Goal: Book appointment/travel/reservation

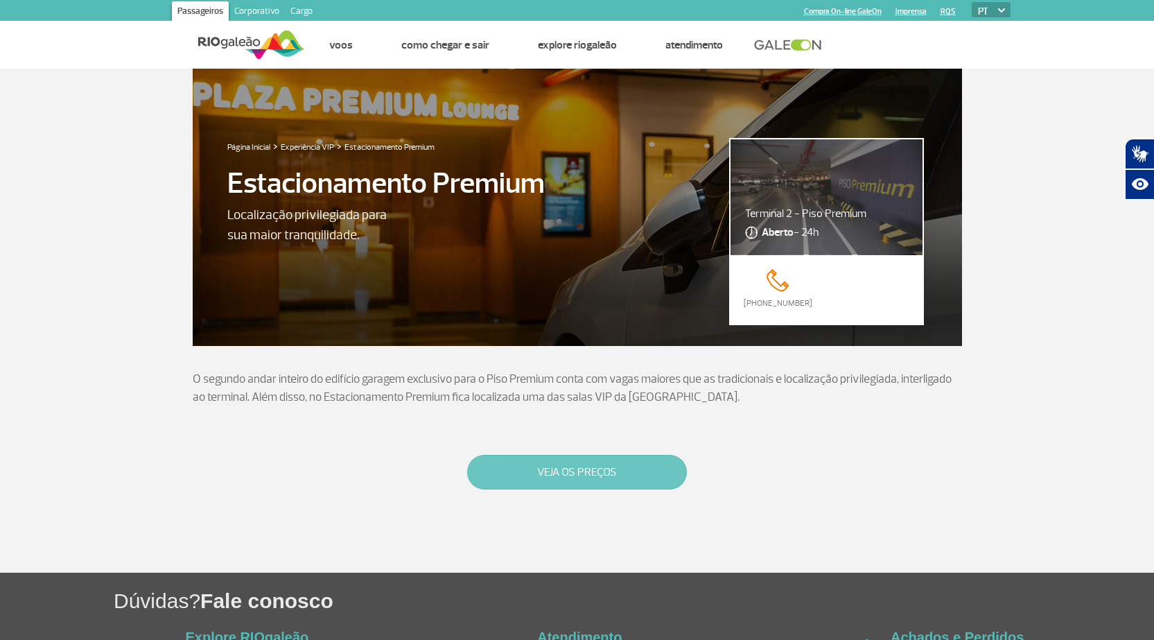
click at [570, 477] on button "VEJA OS PREÇOS" at bounding box center [577, 472] width 220 height 35
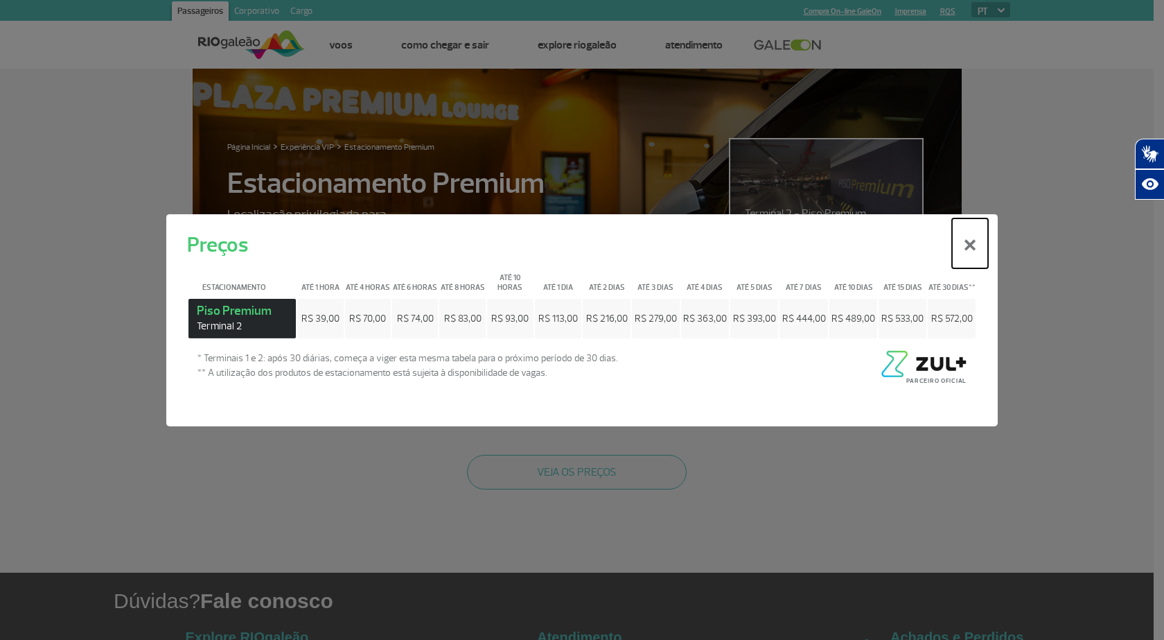
click at [966, 242] on button "×" at bounding box center [970, 243] width 36 height 50
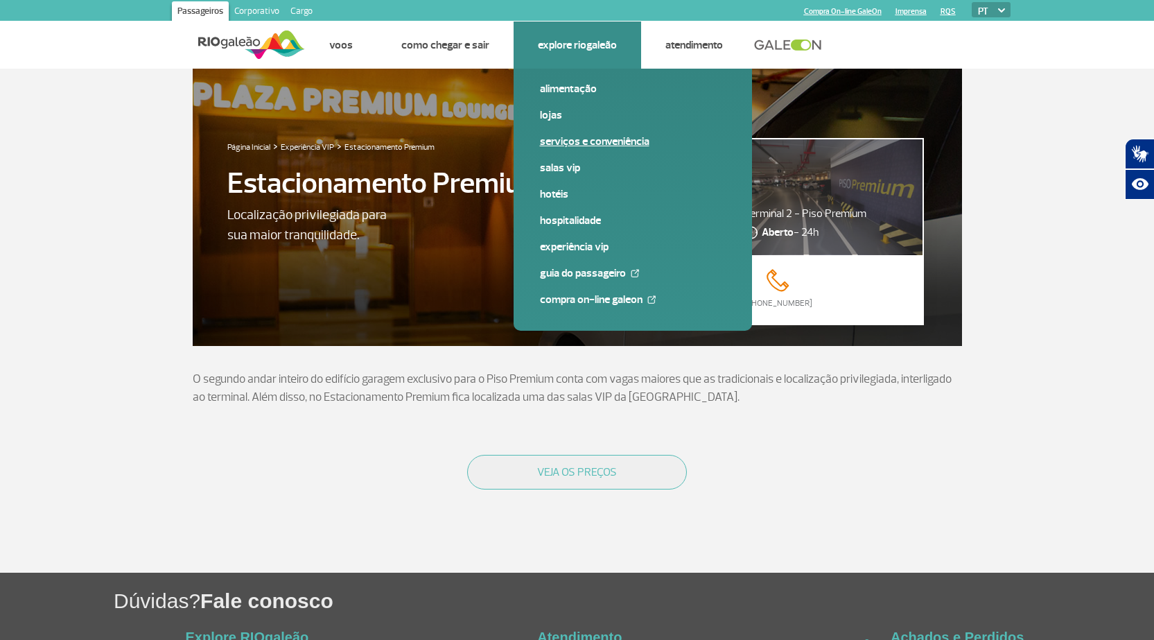
click at [567, 136] on link "Serviços e Conveniência" at bounding box center [633, 141] width 186 height 15
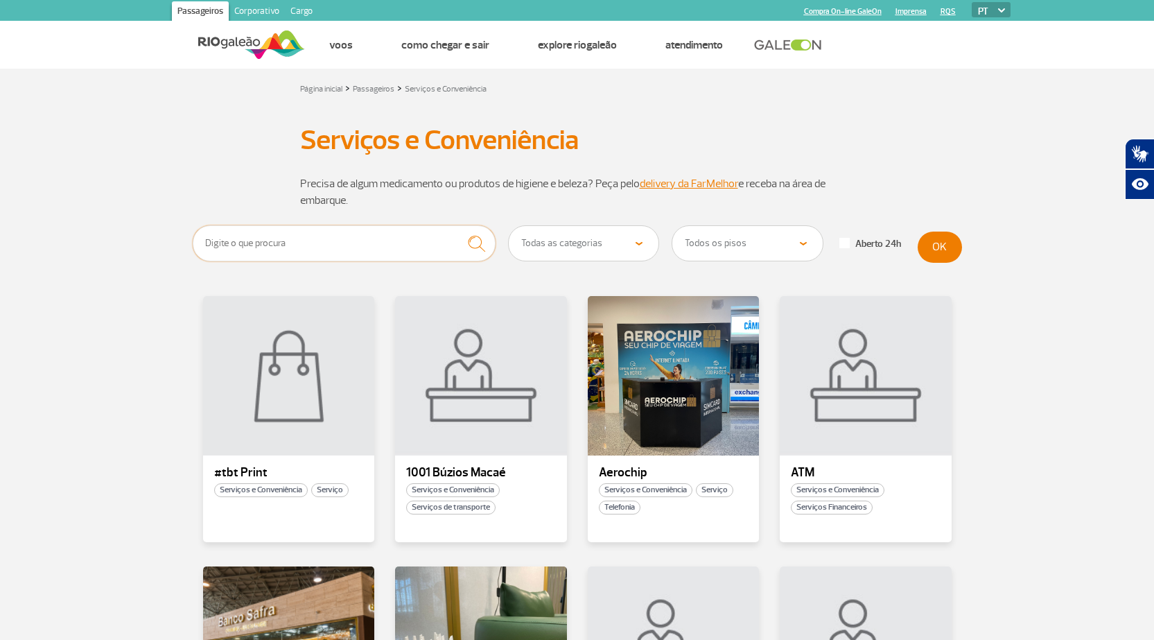
click at [304, 242] on input "text" at bounding box center [345, 243] width 304 height 36
type input "estacionamento"
click at [942, 247] on button "OK" at bounding box center [940, 247] width 44 height 31
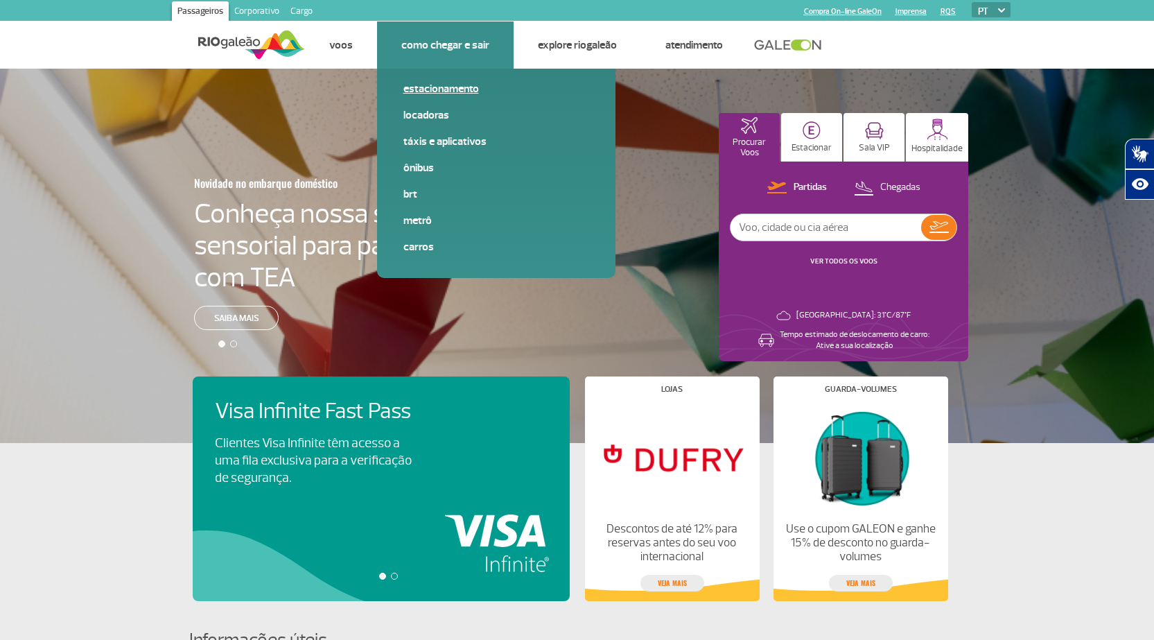
click at [432, 88] on link "Estacionamento" at bounding box center [496, 88] width 186 height 15
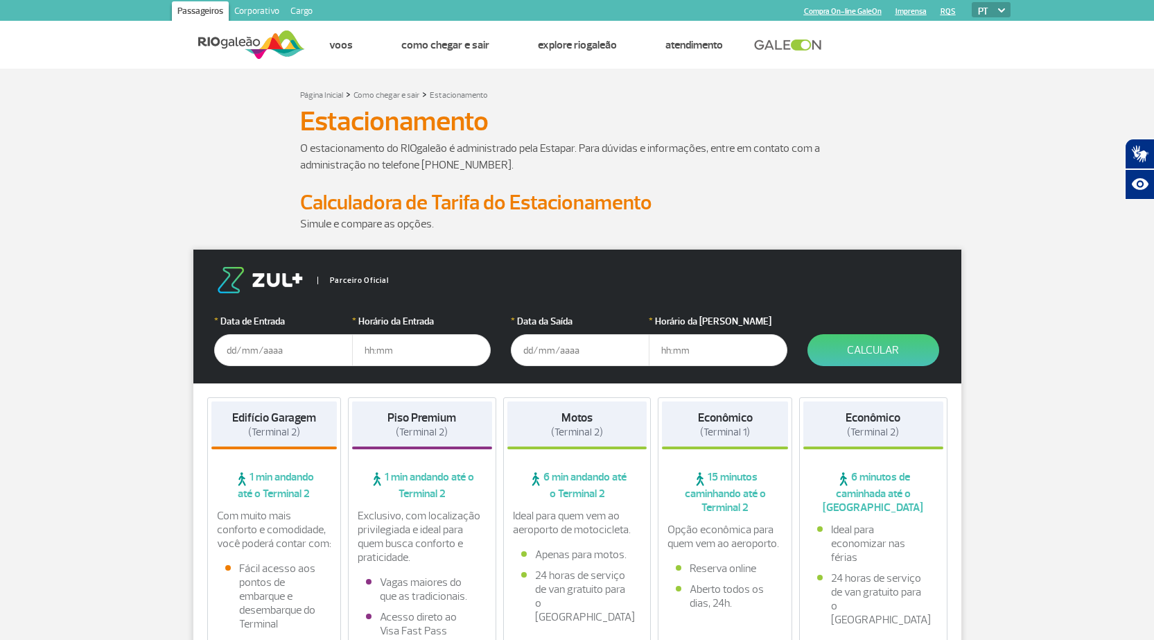
scroll to position [69, 0]
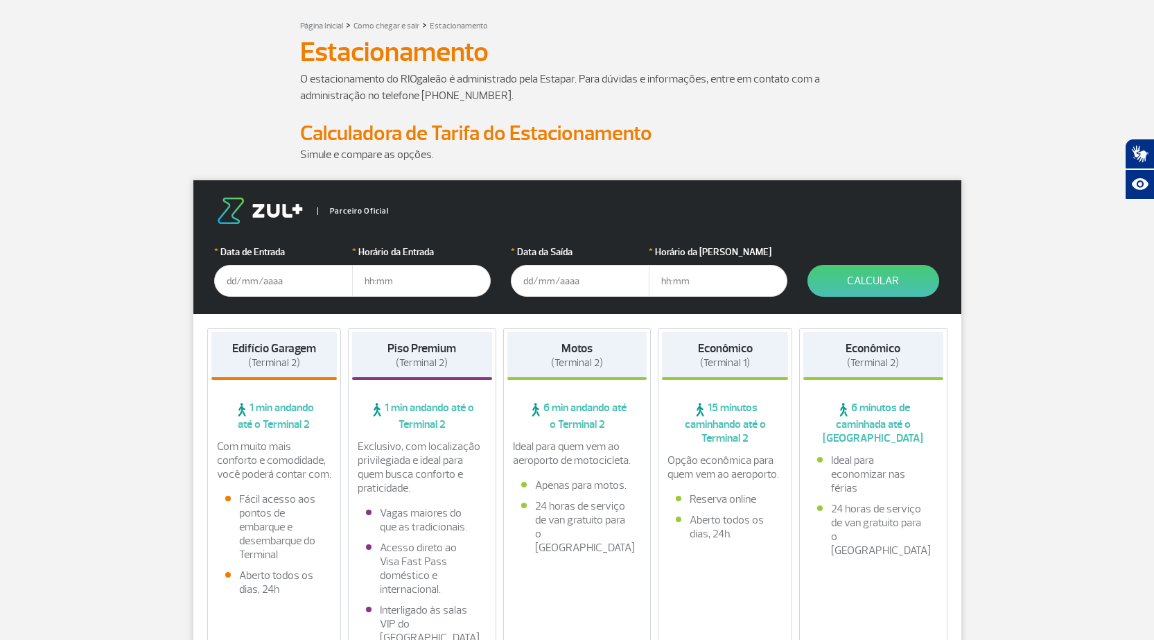
click at [256, 284] on input "text" at bounding box center [283, 281] width 139 height 32
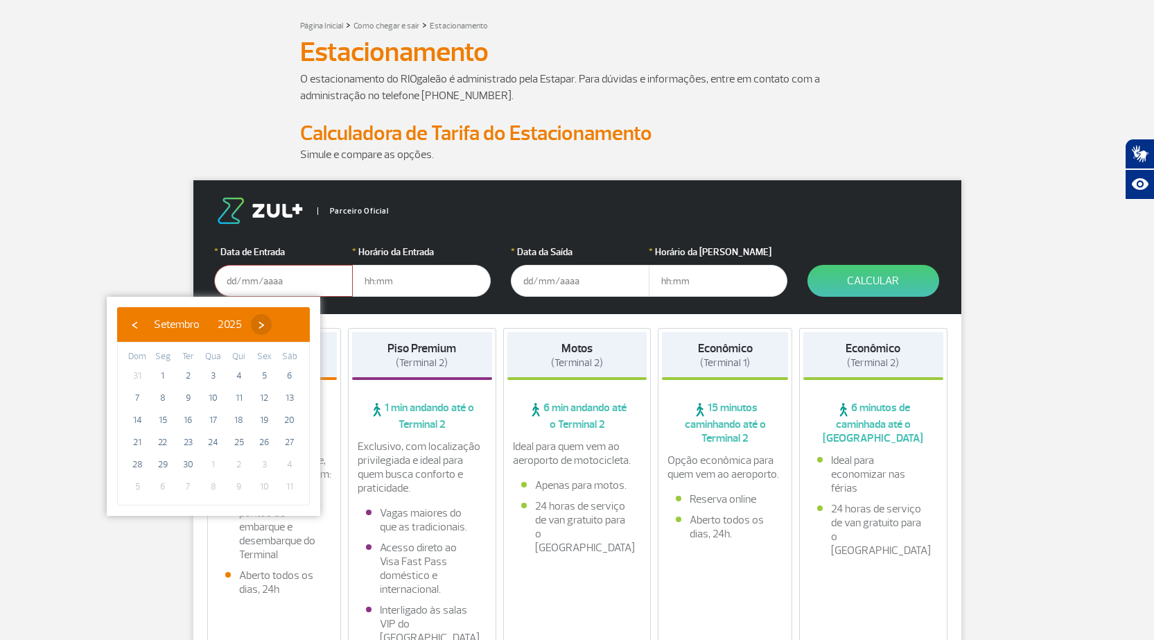
click at [272, 324] on span "›" at bounding box center [261, 324] width 21 height 21
click at [269, 421] on span "17" at bounding box center [264, 420] width 22 height 22
type input "[DATE]"
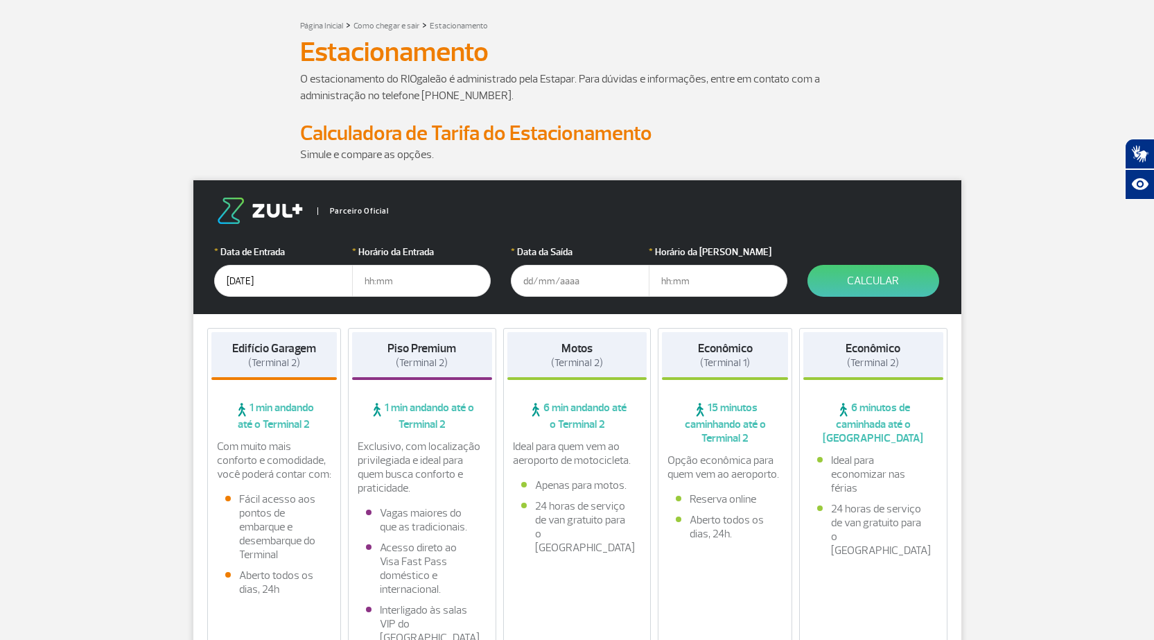
click at [372, 281] on input "text" at bounding box center [421, 281] width 139 height 32
type input "17:00"
click at [548, 274] on input "text" at bounding box center [580, 281] width 139 height 32
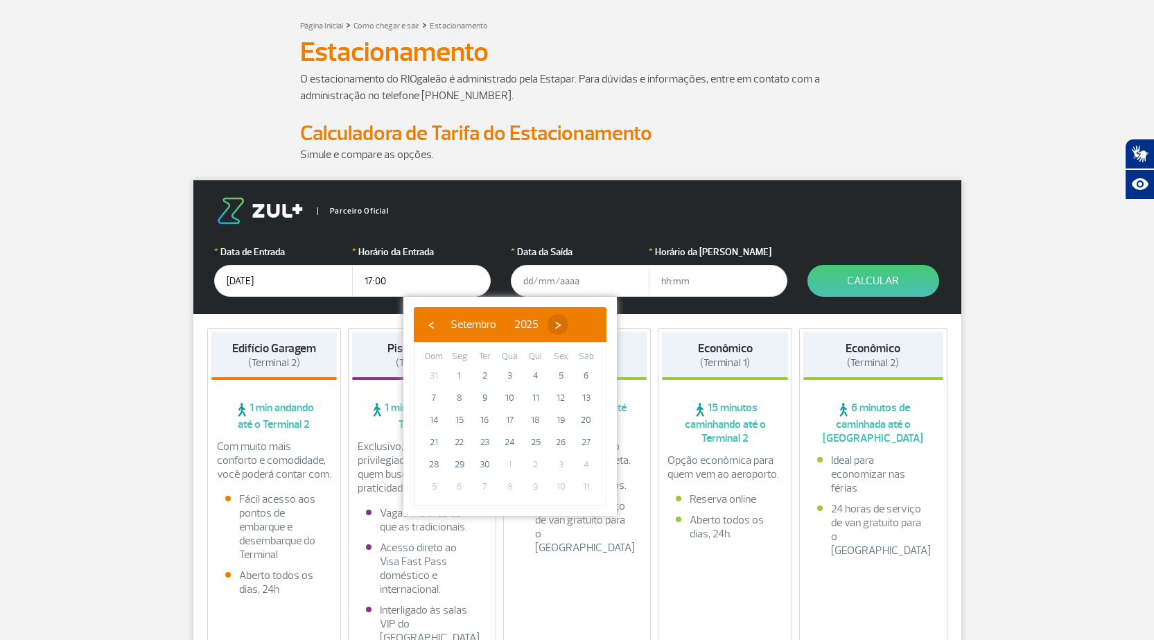
click at [568, 314] on span "›" at bounding box center [558, 324] width 21 height 21
click at [460, 448] on span "20" at bounding box center [459, 442] width 22 height 22
type input "[DATE]"
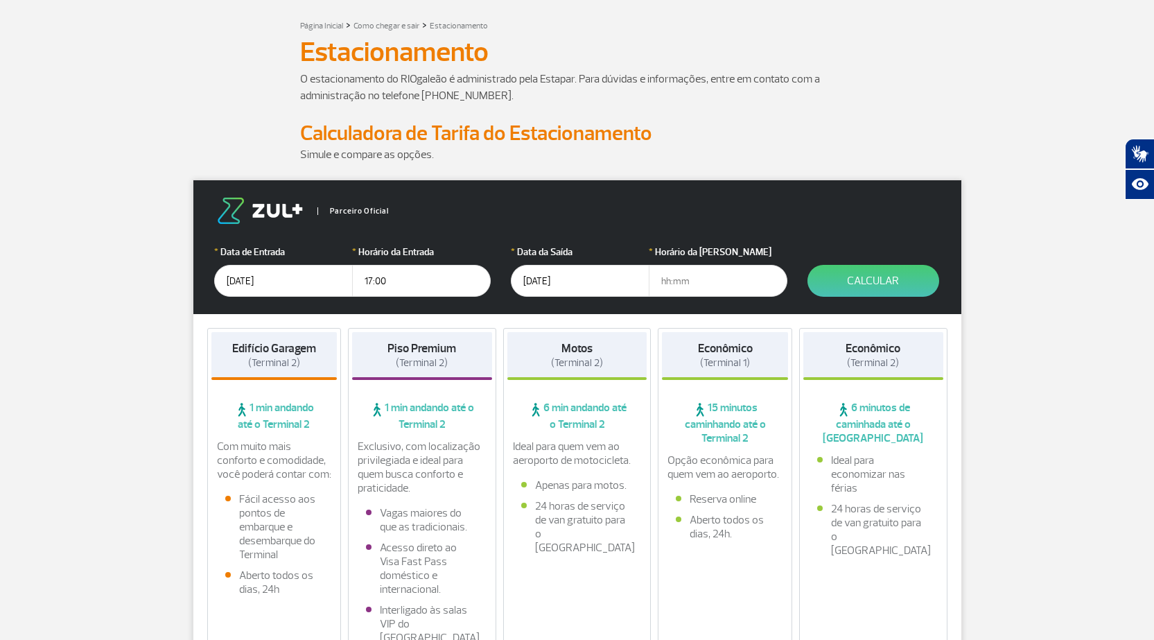
click at [712, 288] on input "text" at bounding box center [718, 281] width 139 height 32
type input "22:30"
click at [844, 284] on button "Calcular" at bounding box center [874, 281] width 132 height 32
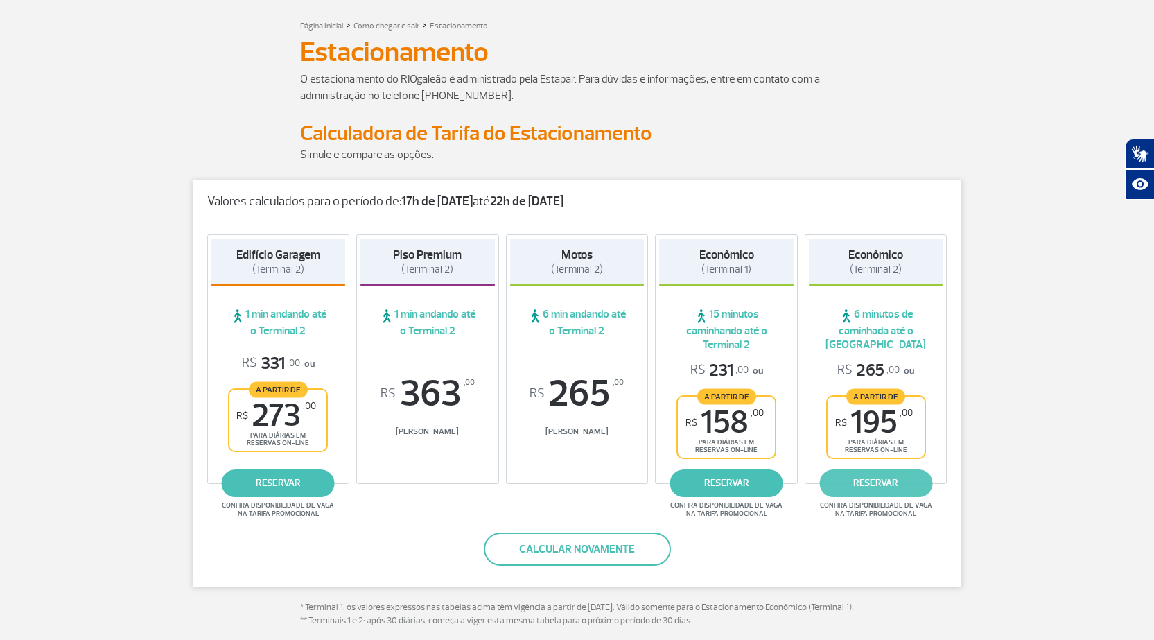
click at [887, 484] on link "reservar" at bounding box center [875, 483] width 113 height 28
click at [561, 544] on button "Calcular novamente" at bounding box center [577, 548] width 187 height 33
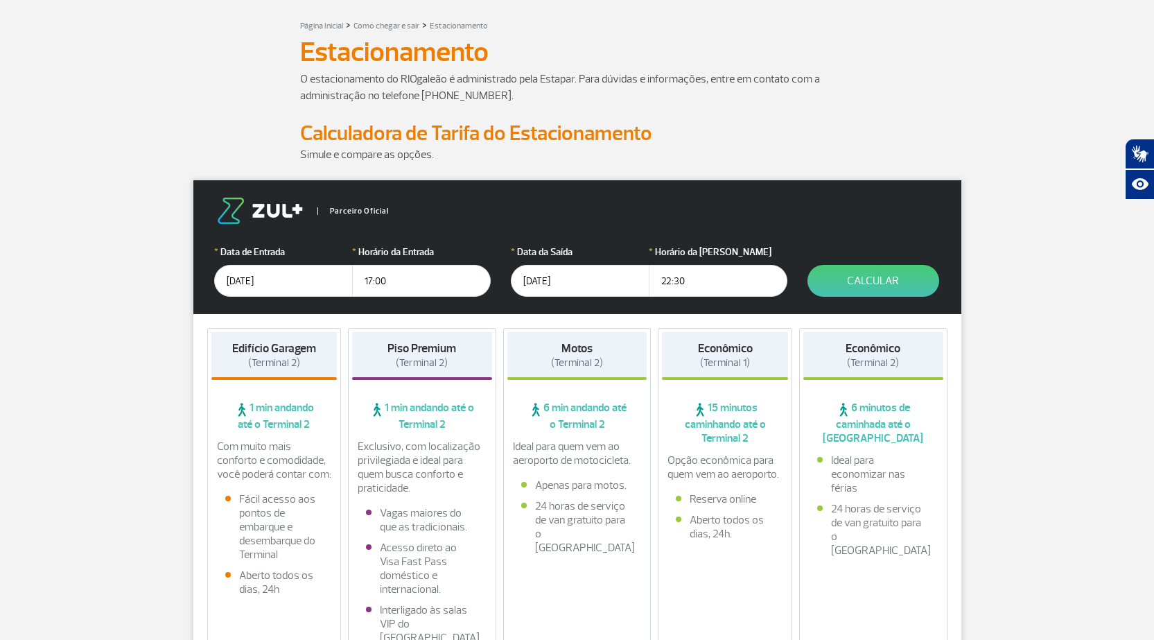
drag, startPoint x: 710, startPoint y: 279, endPoint x: 664, endPoint y: 299, distance: 50.3
click at [664, 299] on form "Parceiro Oficial * Data de Entrada [DATE] * Horário da Entrada 17:00 * Data da …" at bounding box center [577, 247] width 768 height 134
type input "23:00"
click at [909, 278] on button "Calcular" at bounding box center [874, 281] width 132 height 32
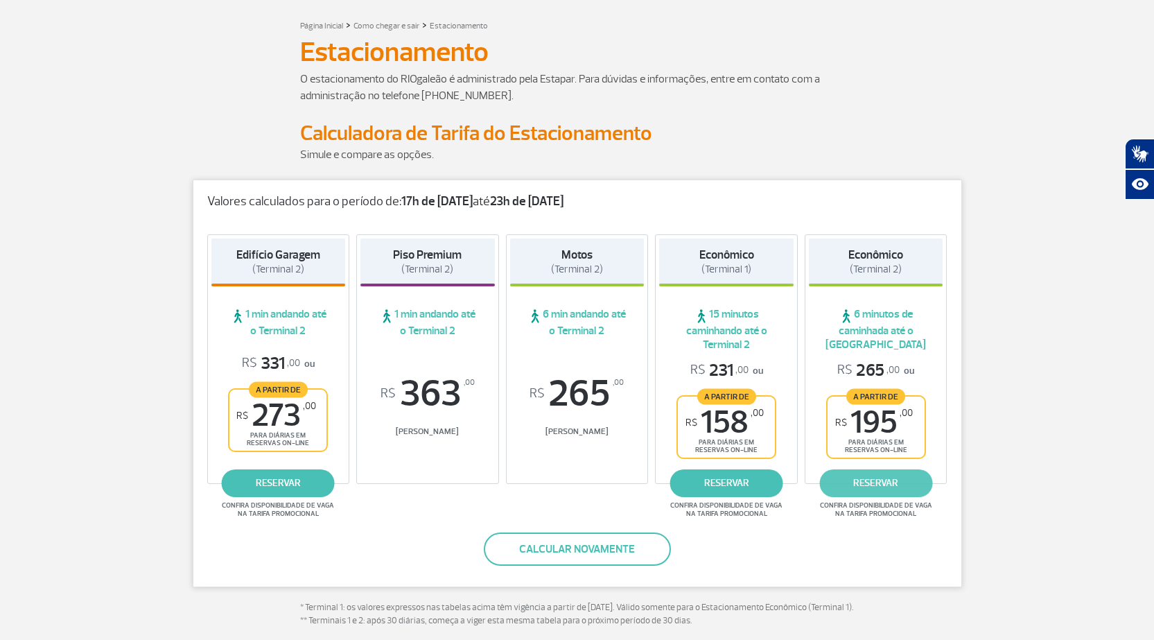
click at [846, 483] on link "reservar" at bounding box center [875, 483] width 113 height 28
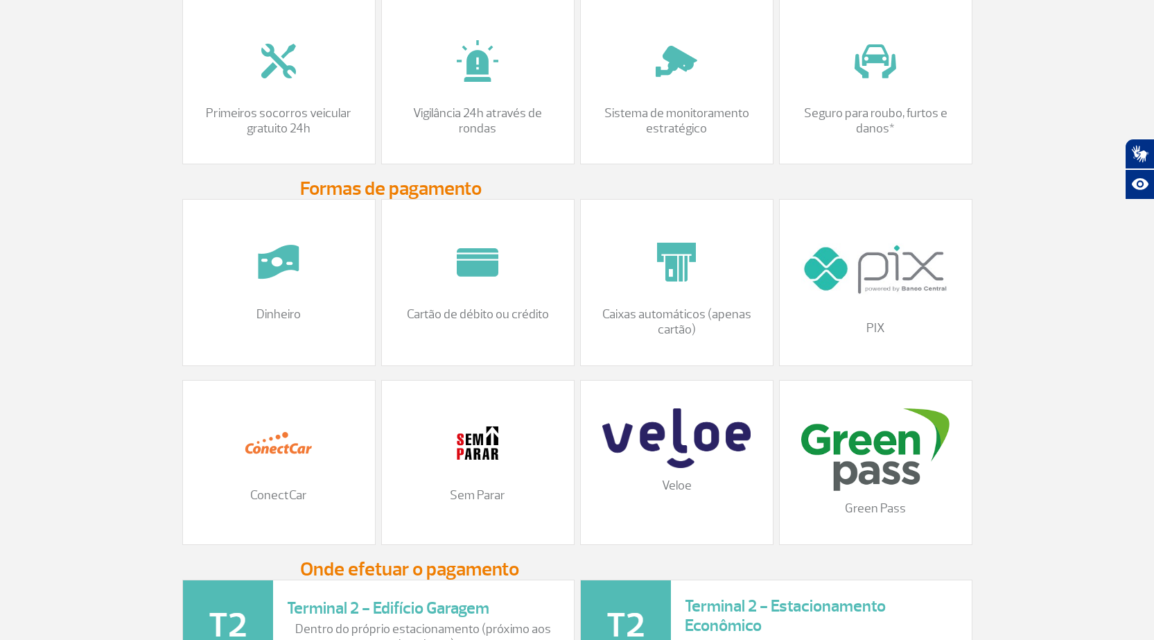
scroll to position [1317, 0]
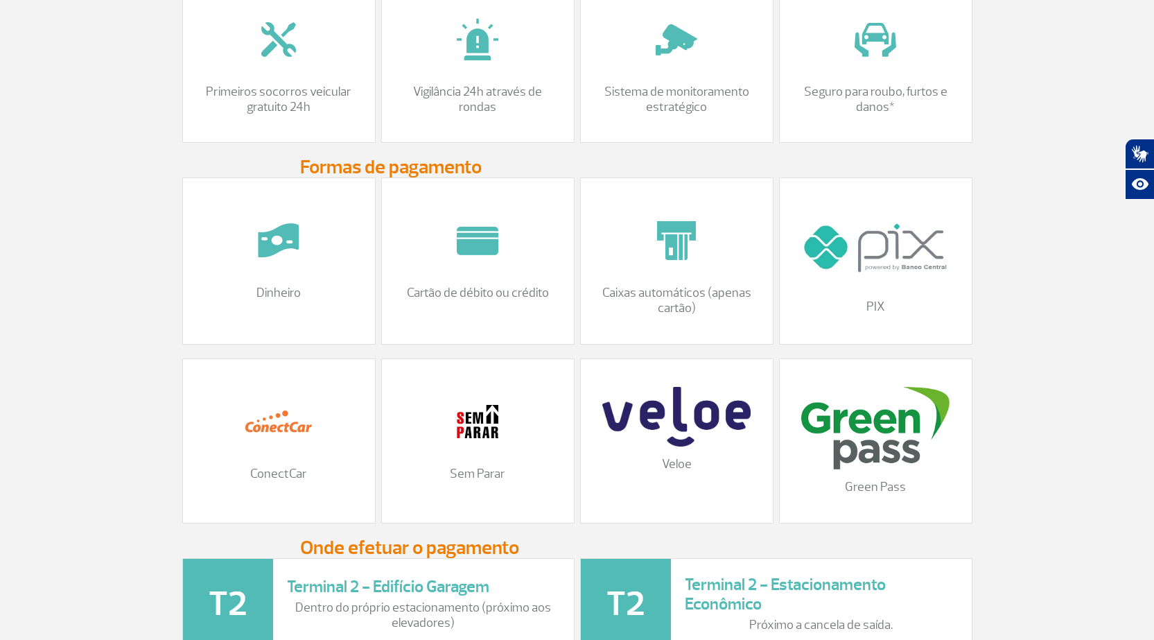
click at [494, 435] on img at bounding box center [477, 421] width 69 height 69
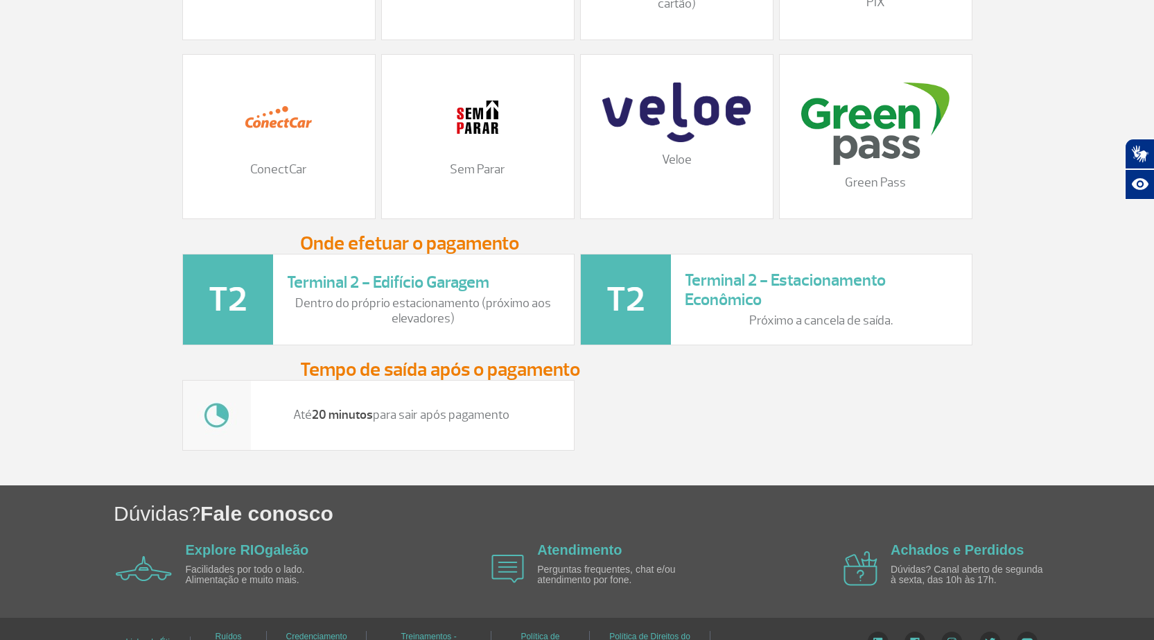
scroll to position [1663, 0]
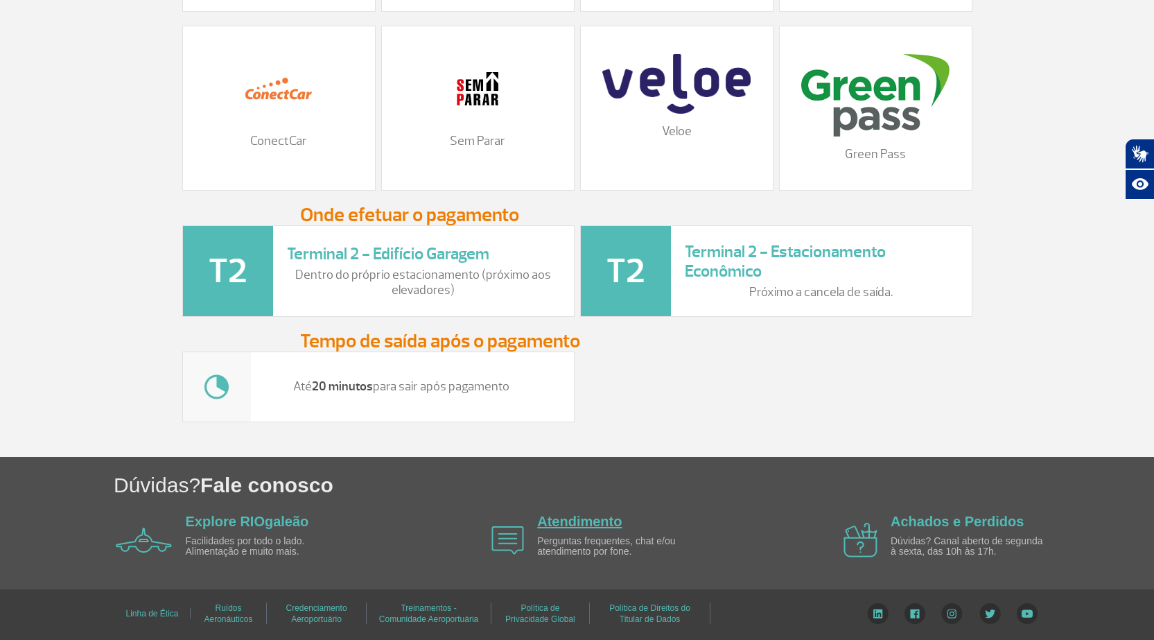
click at [605, 521] on link "Atendimento" at bounding box center [579, 521] width 85 height 15
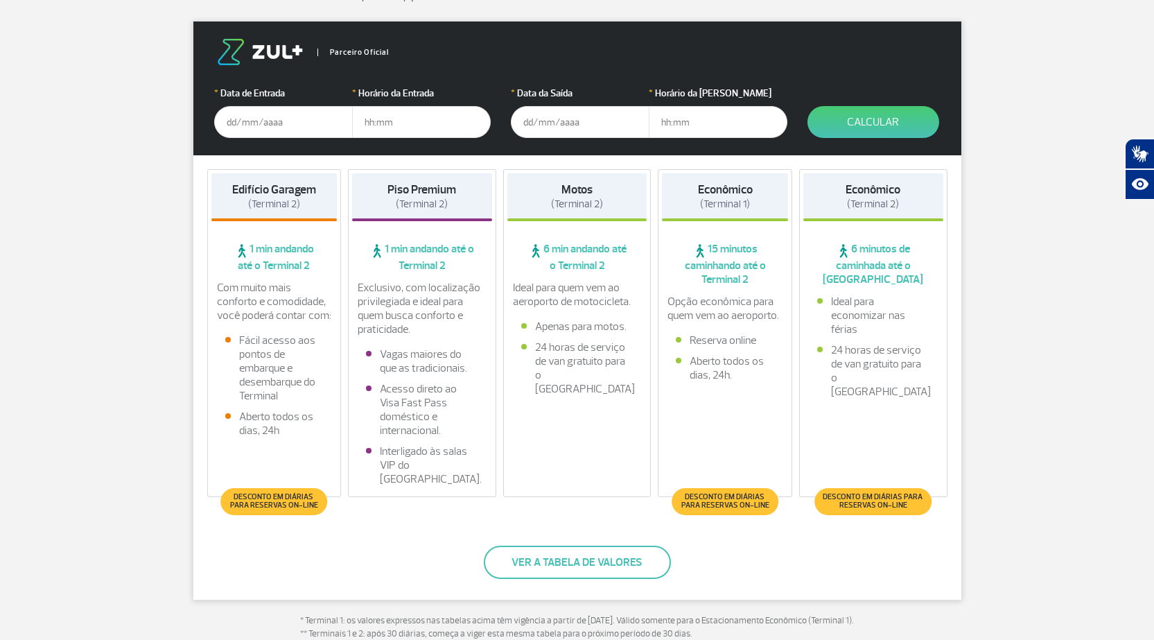
scroll to position [277, 0]
